Goal: Book appointment/travel/reservation

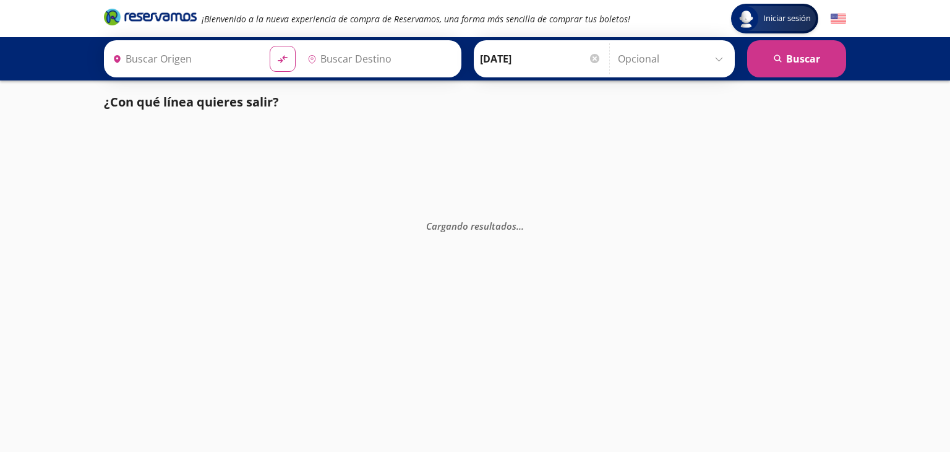
type input "[GEOGRAPHIC_DATA][PERSON_NAME], [GEOGRAPHIC_DATA]"
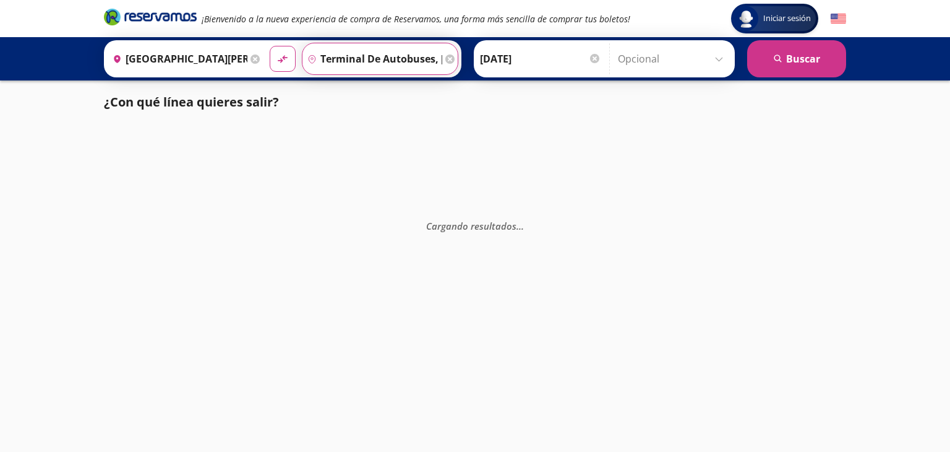
click at [412, 71] on input "Terminal de Autobuses, [GEOGRAPHIC_DATA]" at bounding box center [372, 58] width 140 height 31
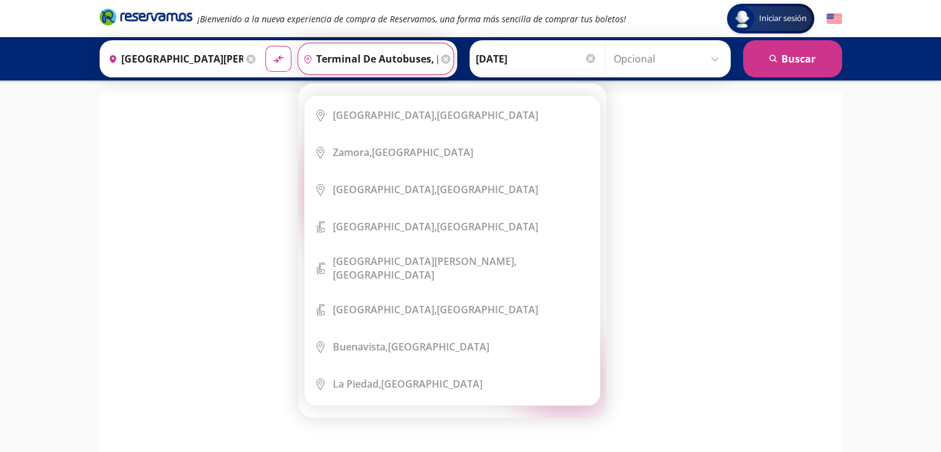
click at [422, 63] on input "Terminal de Autobuses, [GEOGRAPHIC_DATA]" at bounding box center [368, 58] width 140 height 31
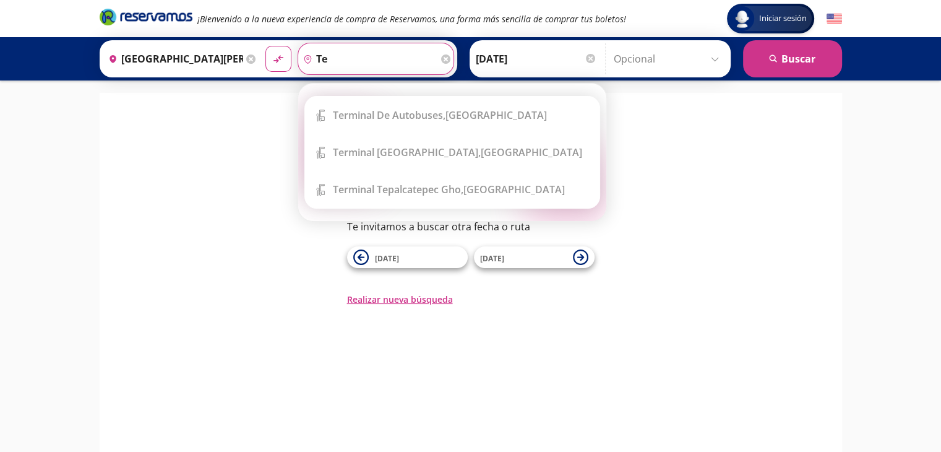
type input "t"
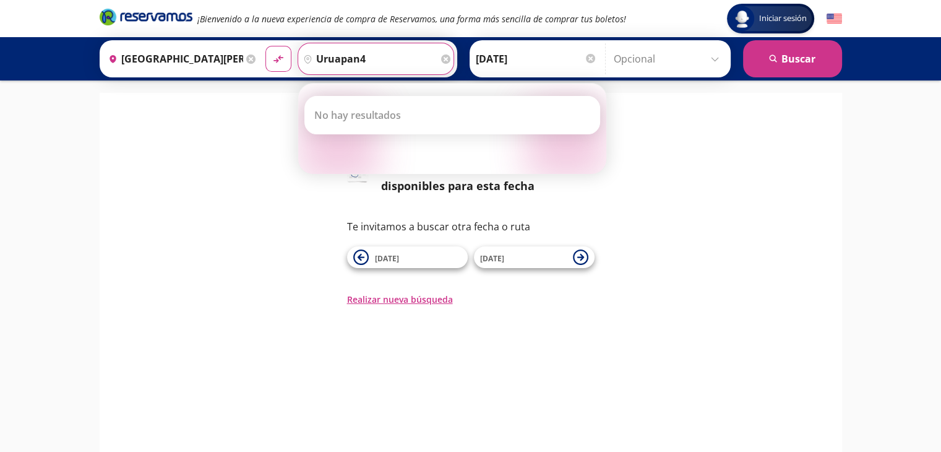
click at [265, 46] on button "material-symbols:compare-arrows-rounded" at bounding box center [278, 59] width 26 height 26
type input "uruapan"
click at [265, 46] on button "material-symbols:compare-arrows-rounded" at bounding box center [278, 59] width 26 height 26
click at [749, 155] on div "126 No contamos con horarios disponibles para esta fecha Te invitamos a buscar …" at bounding box center [471, 205] width 724 height 200
